Goal: Task Accomplishment & Management: Use online tool/utility

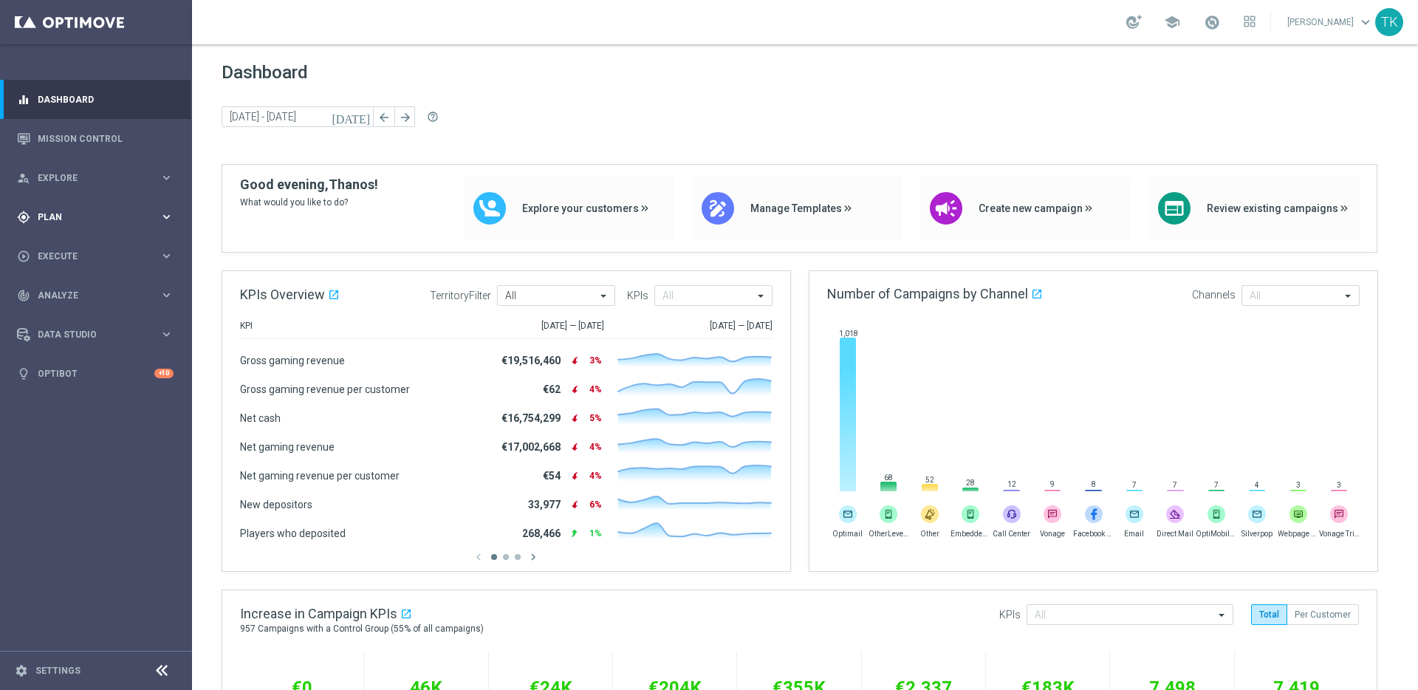
click at [166, 215] on icon "keyboard_arrow_right" at bounding box center [167, 217] width 14 height 14
click at [162, 287] on icon "keyboard_arrow_right" at bounding box center [167, 292] width 14 height 14
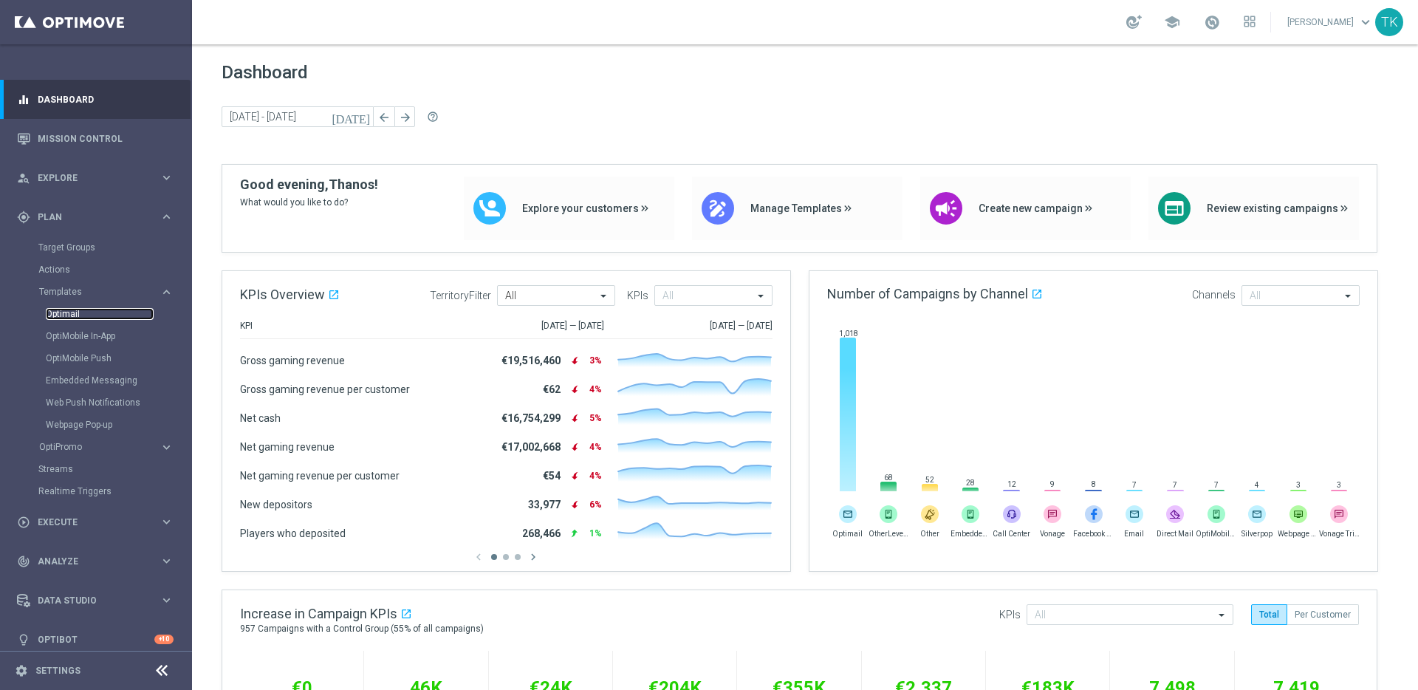
click at [68, 315] on link "Optimail" at bounding box center [100, 314] width 108 height 12
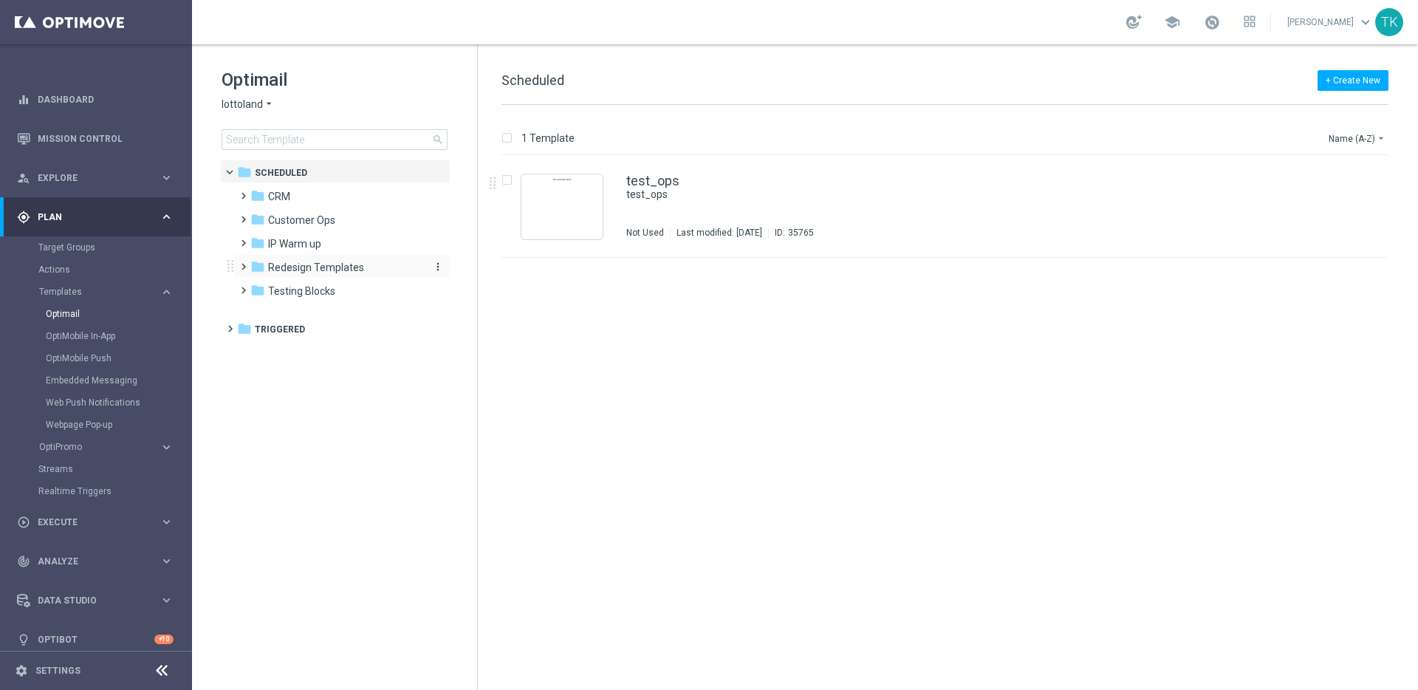
click at [324, 266] on span "Redesign Templates" at bounding box center [316, 267] width 96 height 13
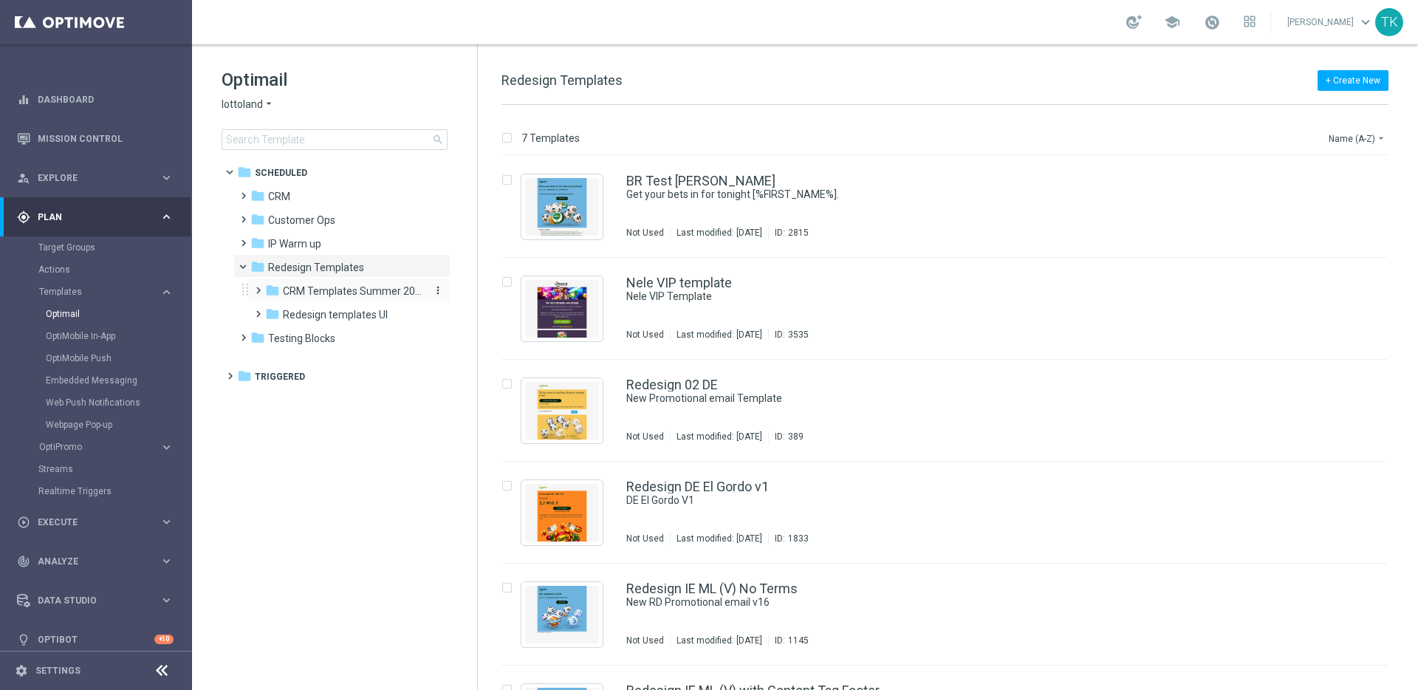
click at [341, 290] on span "CRM Templates Summer 2025" at bounding box center [353, 290] width 140 height 13
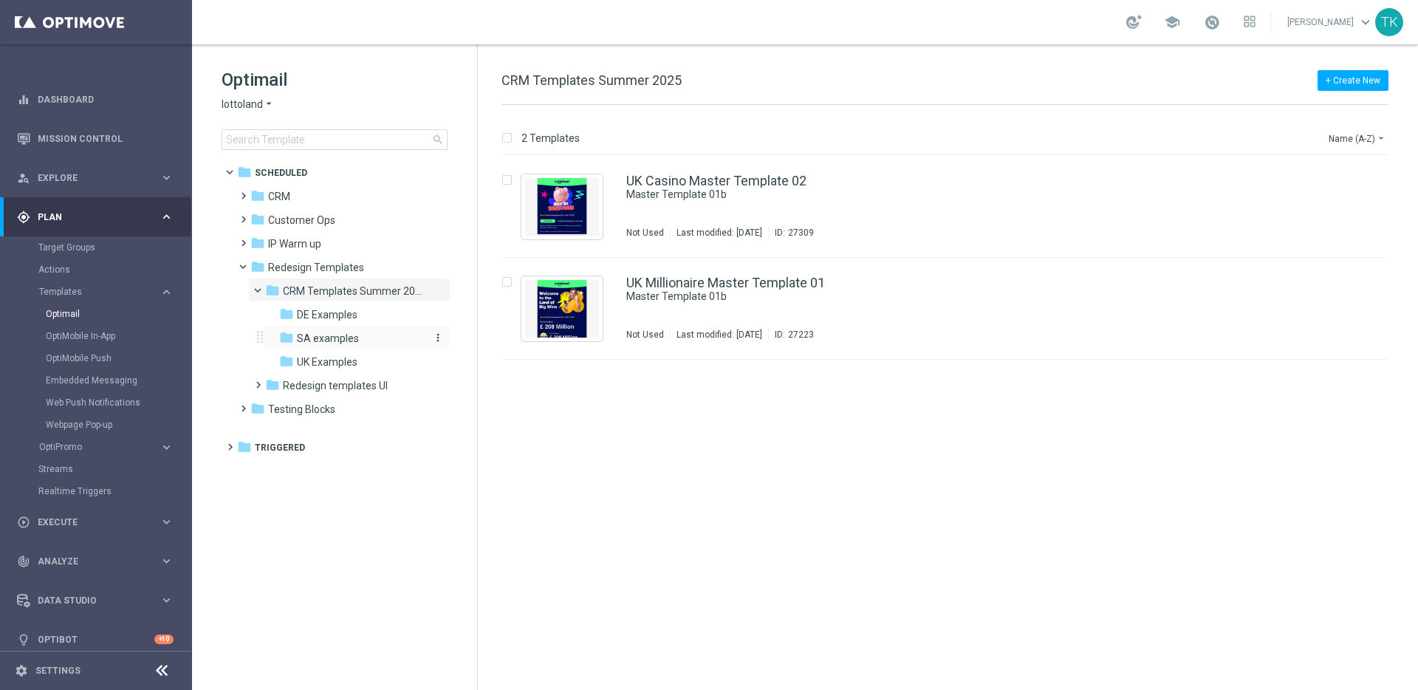
click at [341, 336] on span "SA examples" at bounding box center [328, 338] width 62 height 13
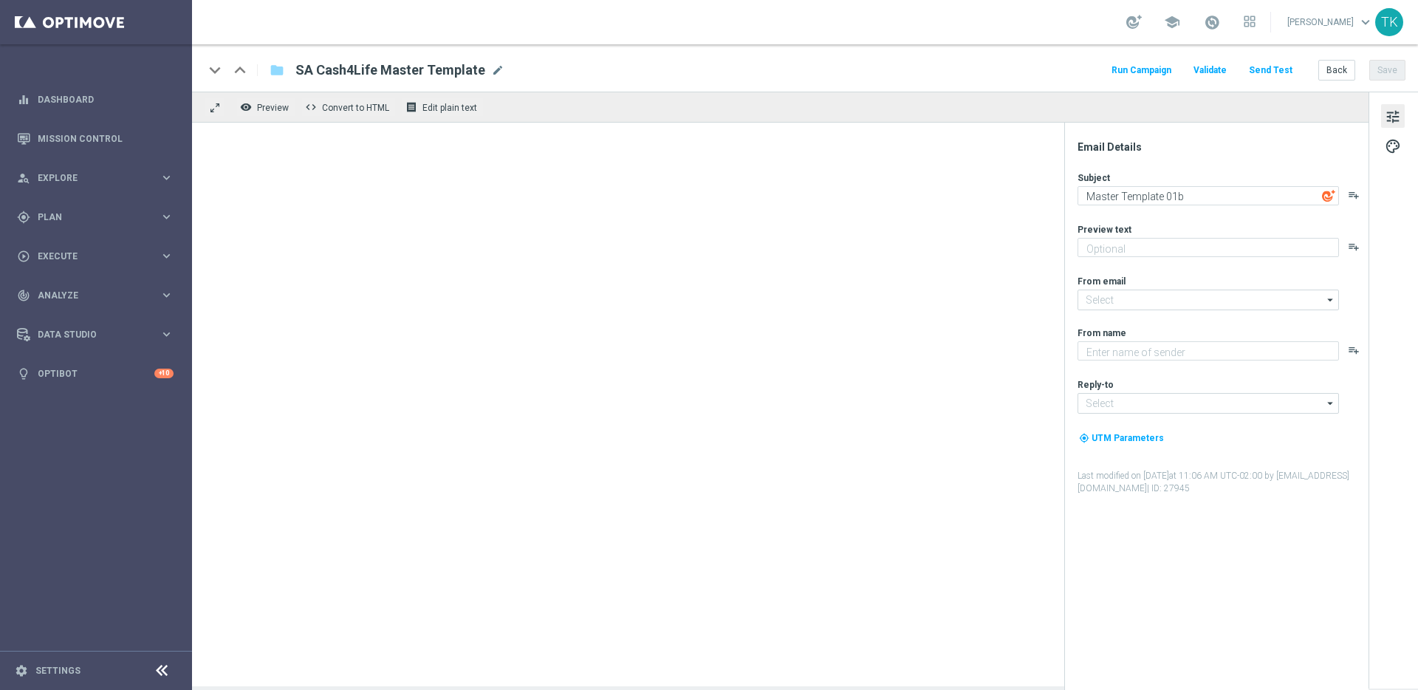
type textarea "preview text"
type input "[EMAIL_ADDRESS][DOMAIN_NAME]"
type textarea "Lottoland"
type input "[EMAIL_ADDRESS][DOMAIN_NAME]"
